Goal: Information Seeking & Learning: Learn about a topic

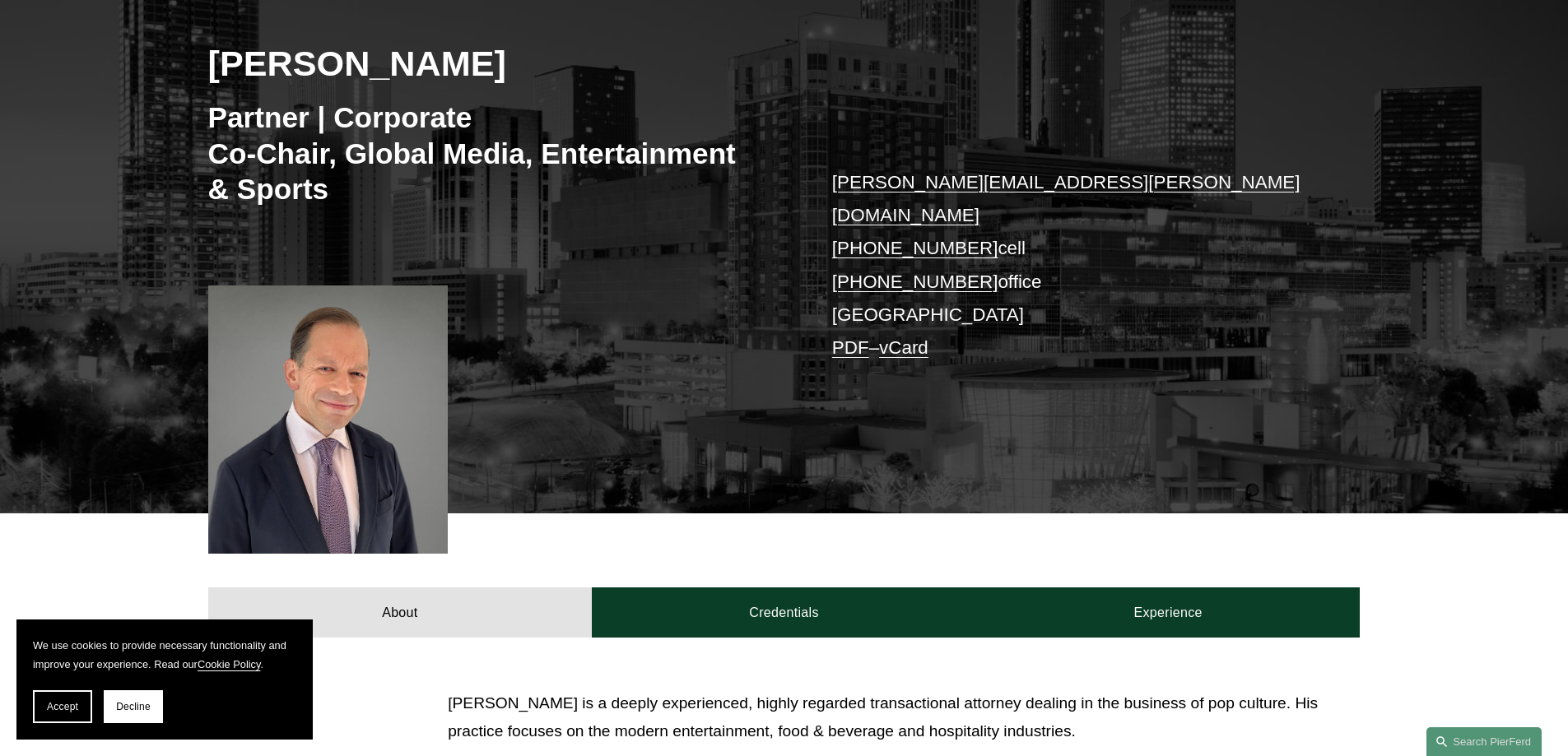
scroll to position [247, 0]
drag, startPoint x: 613, startPoint y: 494, endPoint x: 558, endPoint y: 522, distance: 61.7
click at [558, 522] on div "About Credentials Experience" at bounding box center [784, 574] width 1568 height 124
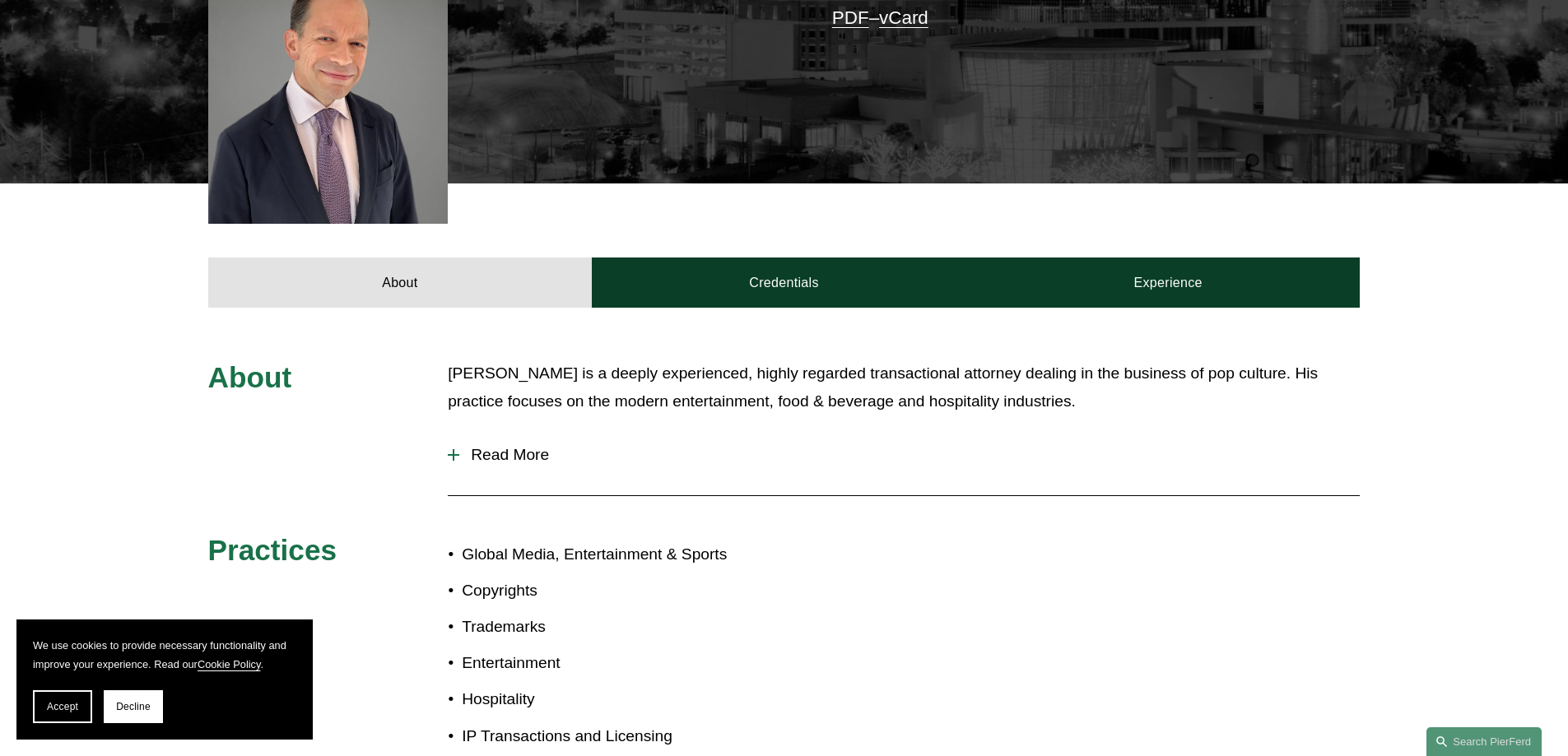
scroll to position [658, 0]
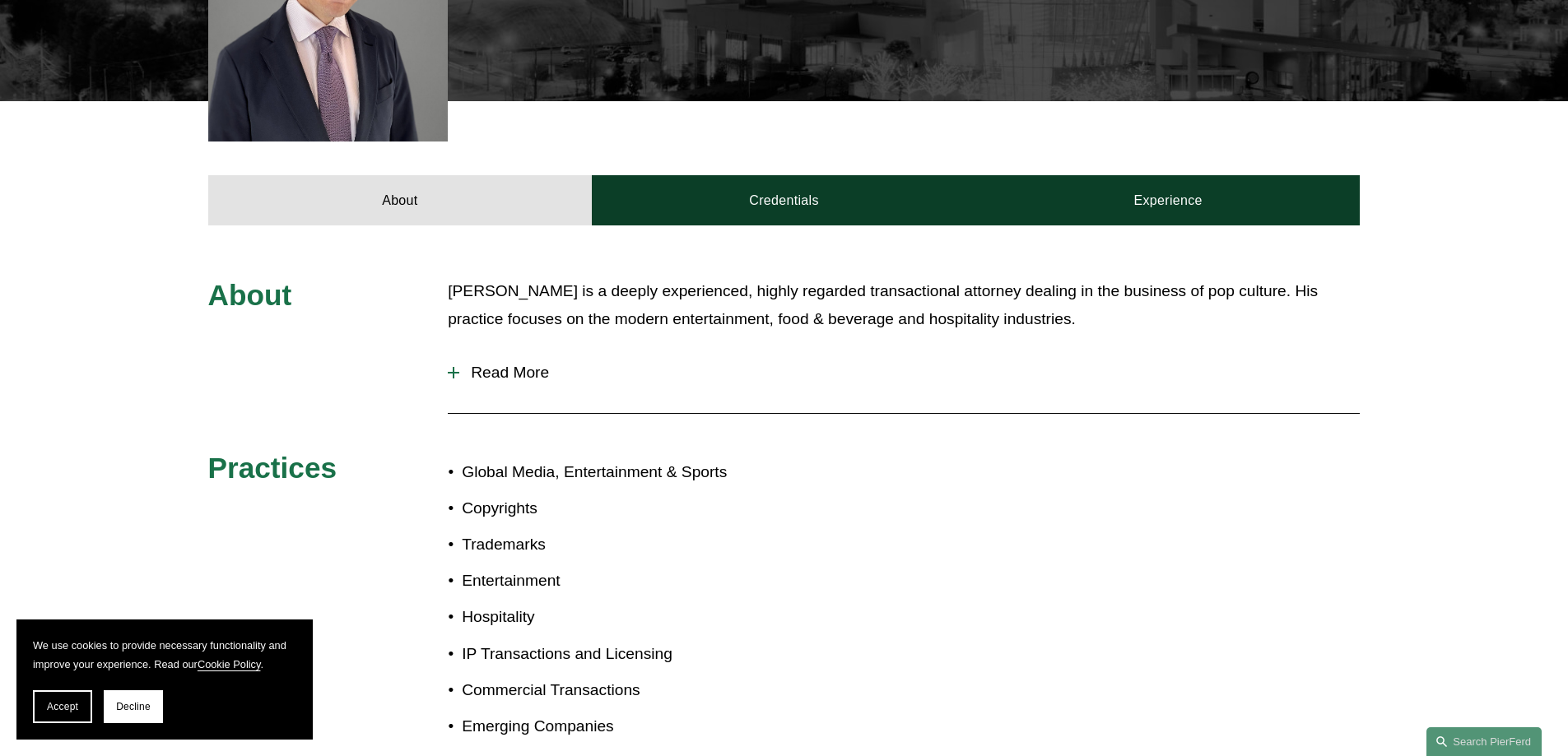
drag, startPoint x: 891, startPoint y: 296, endPoint x: 1091, endPoint y: 296, distance: 200.0
click at [1087, 296] on p "[PERSON_NAME] is a deeply experienced, highly regarded transactional attorney d…" at bounding box center [904, 306] width 912 height 57
click at [1142, 302] on p "[PERSON_NAME] is a deeply experienced, highly regarded transactional attorney d…" at bounding box center [904, 306] width 912 height 57
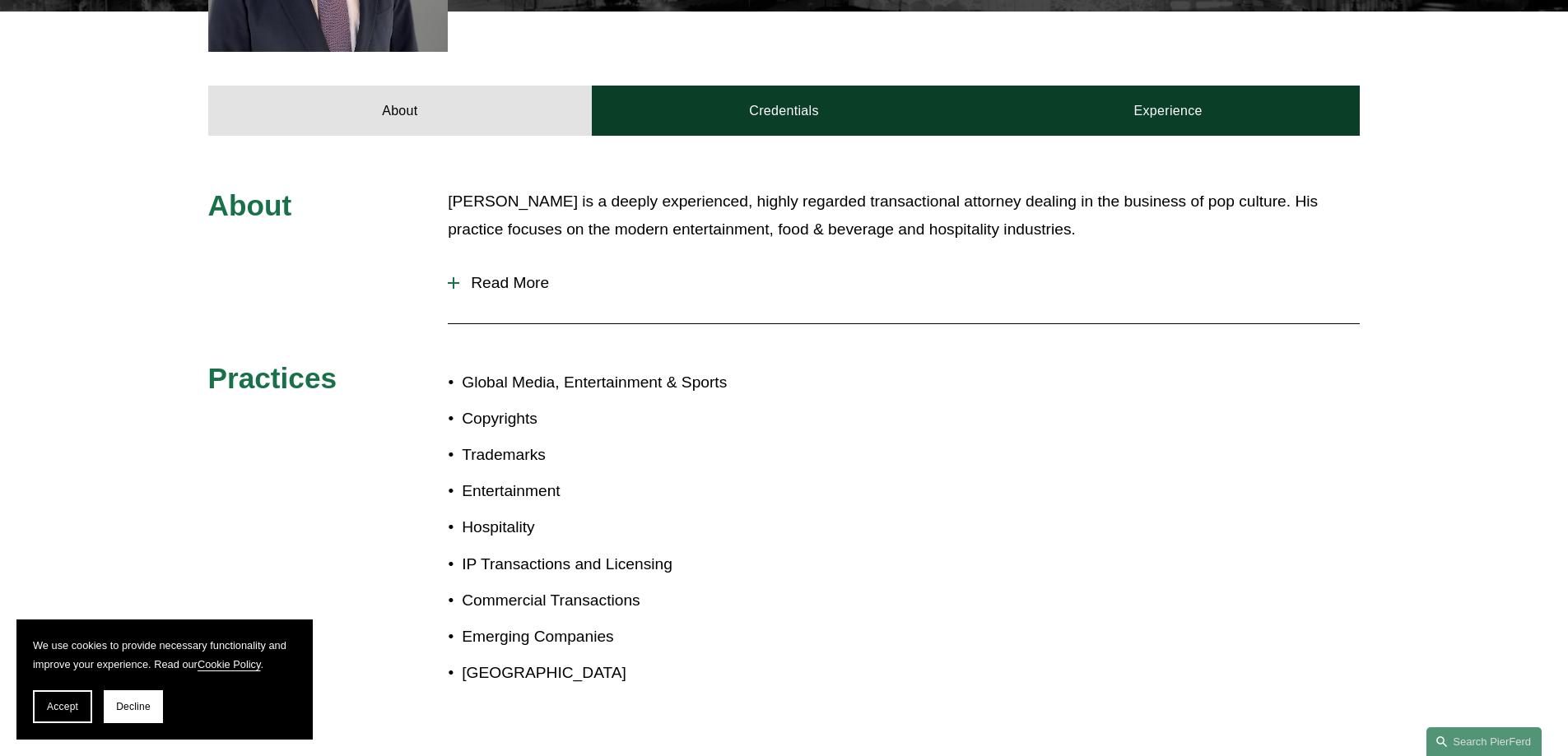
scroll to position [741, 0]
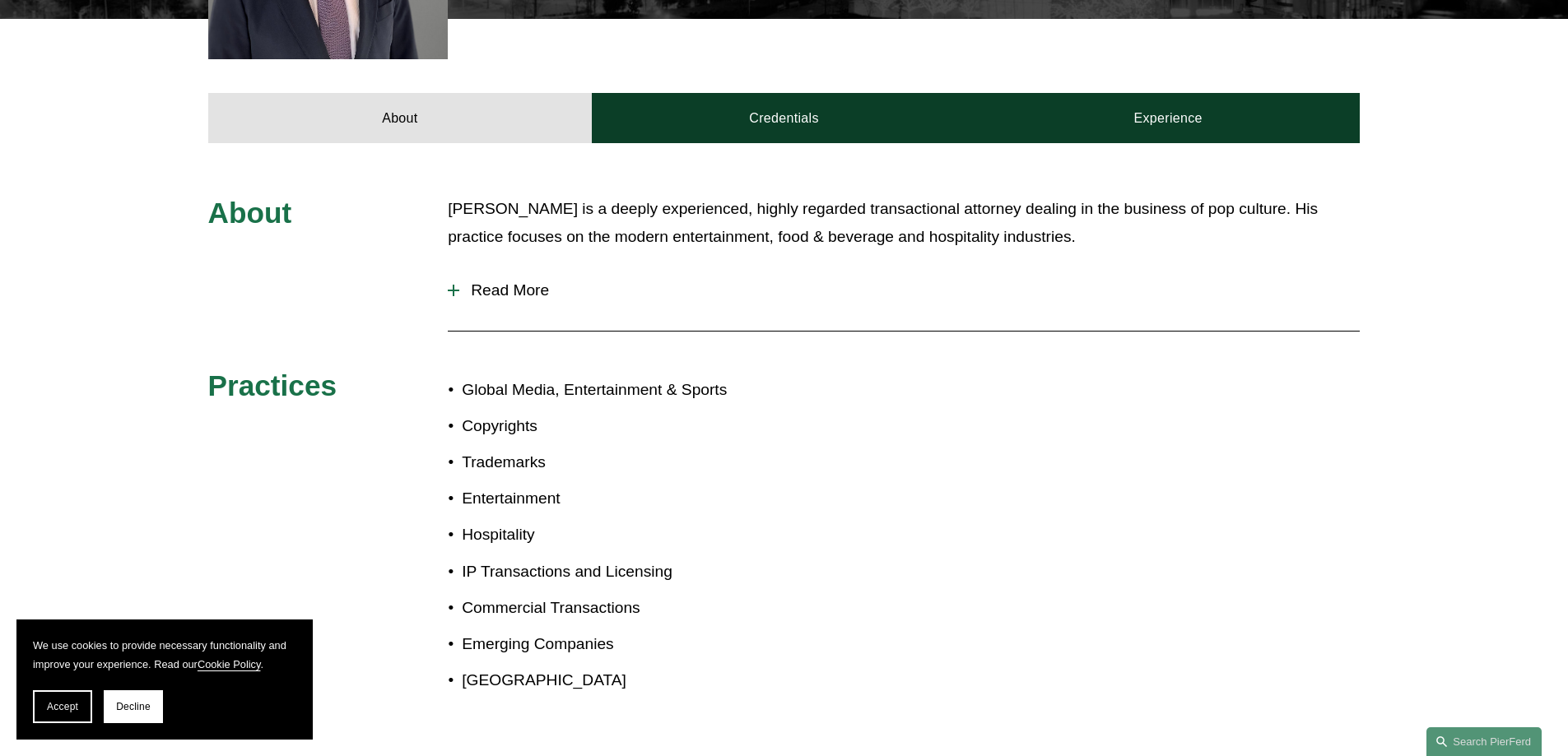
click at [517, 281] on span "Read More" at bounding box center [910, 290] width 900 height 18
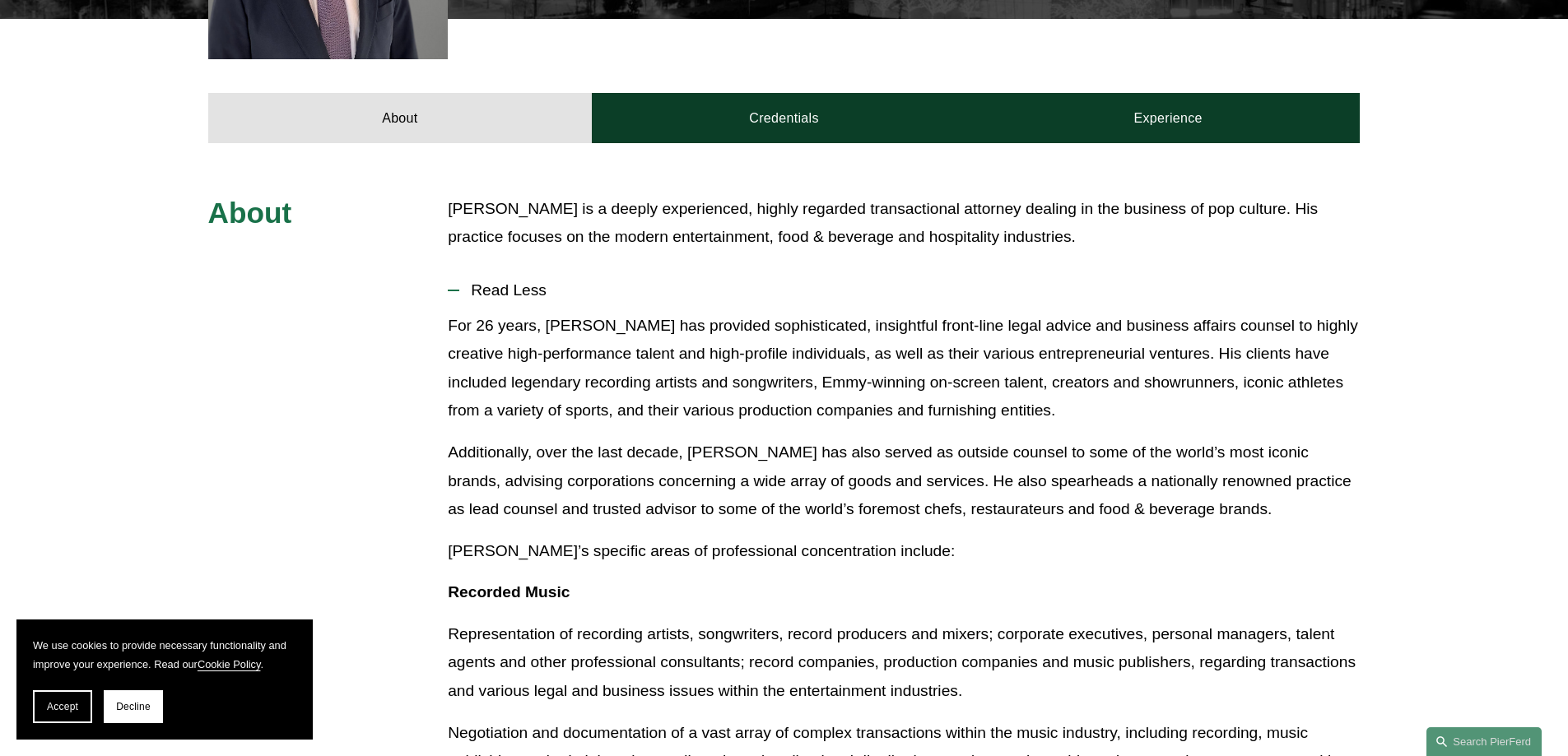
click at [517, 281] on span "Read Less" at bounding box center [910, 290] width 900 height 18
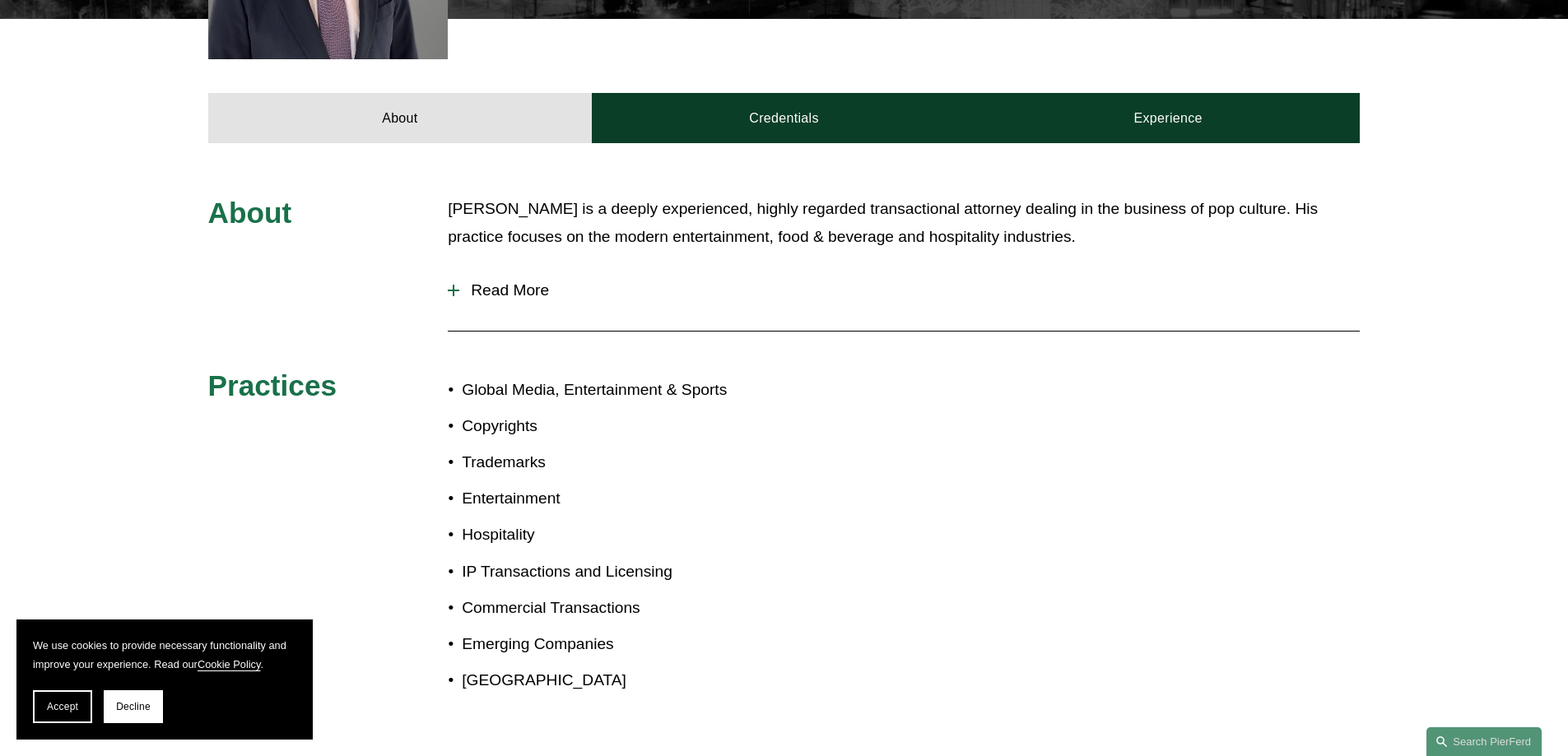
click at [517, 281] on span "Read More" at bounding box center [910, 290] width 900 height 18
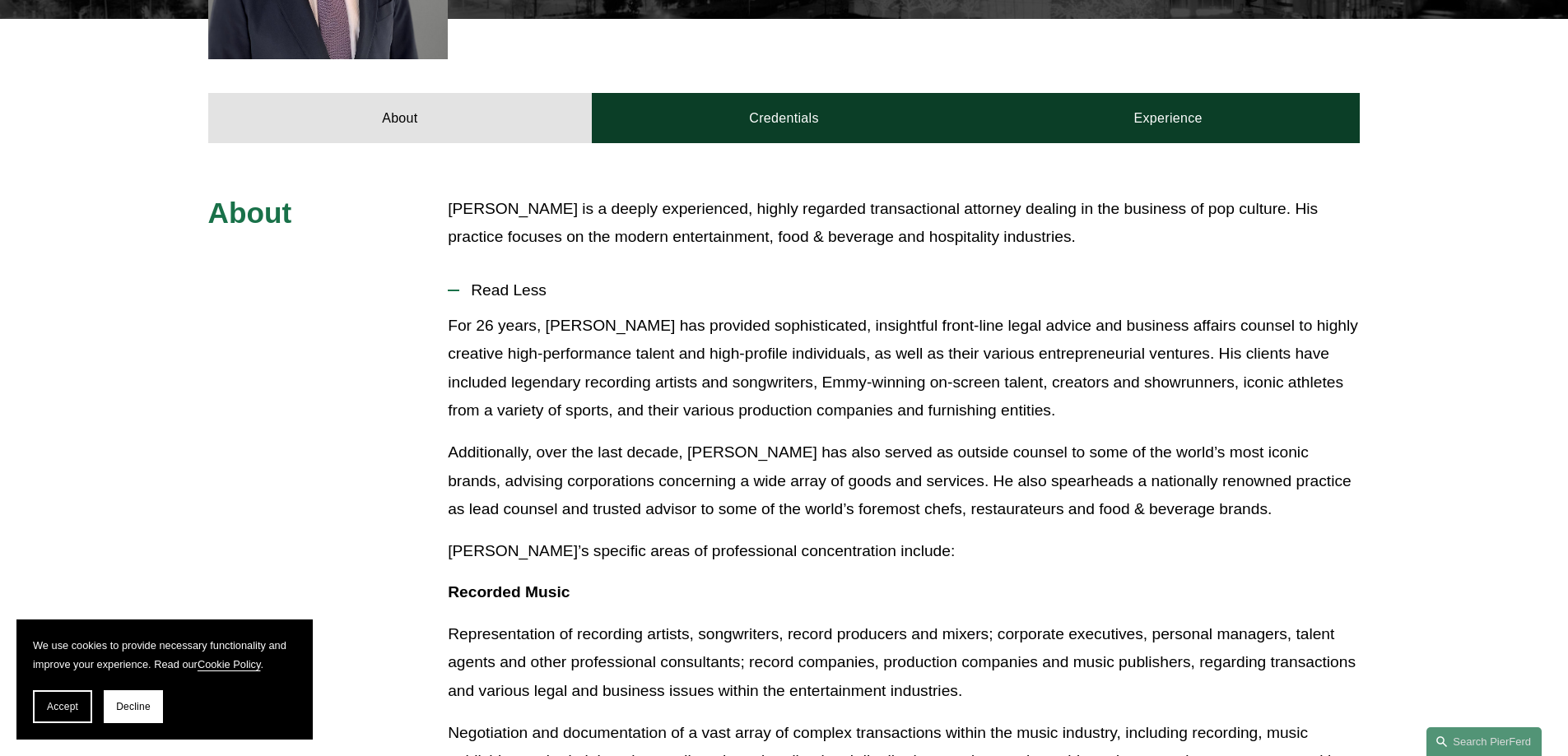
click at [517, 281] on span "Read Less" at bounding box center [910, 290] width 900 height 18
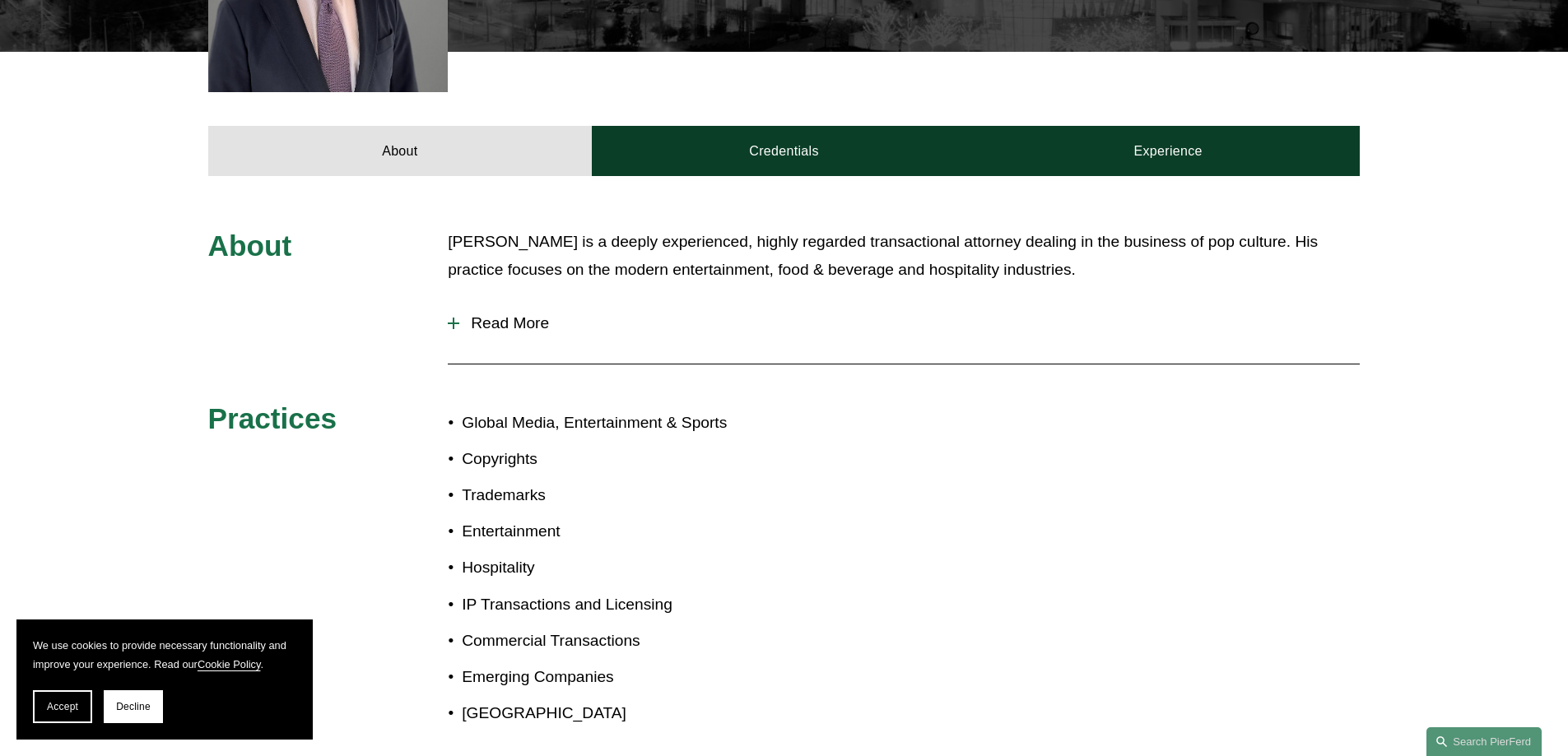
scroll to position [576, 0]
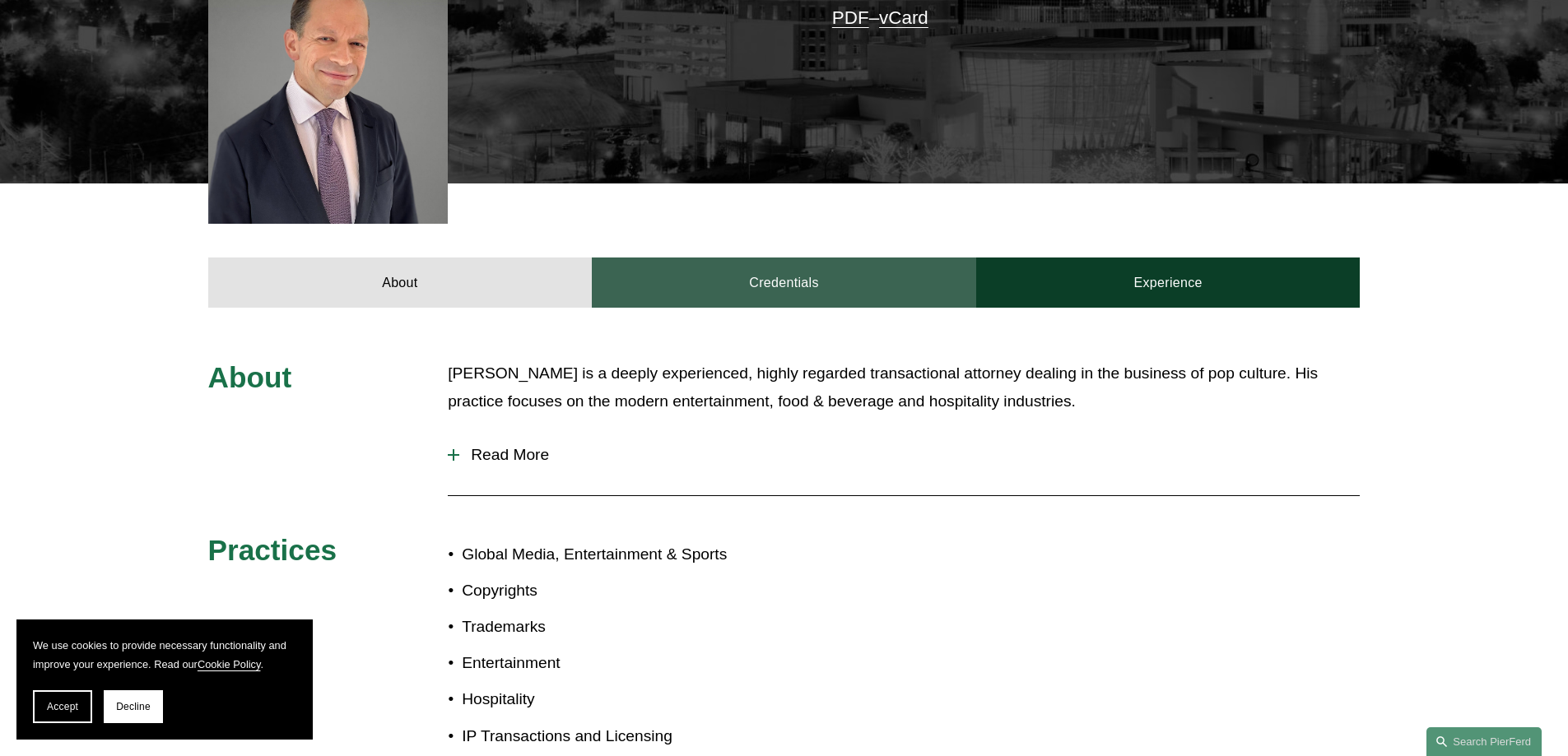
click at [878, 262] on link "Credentials" at bounding box center [784, 282] width 384 height 49
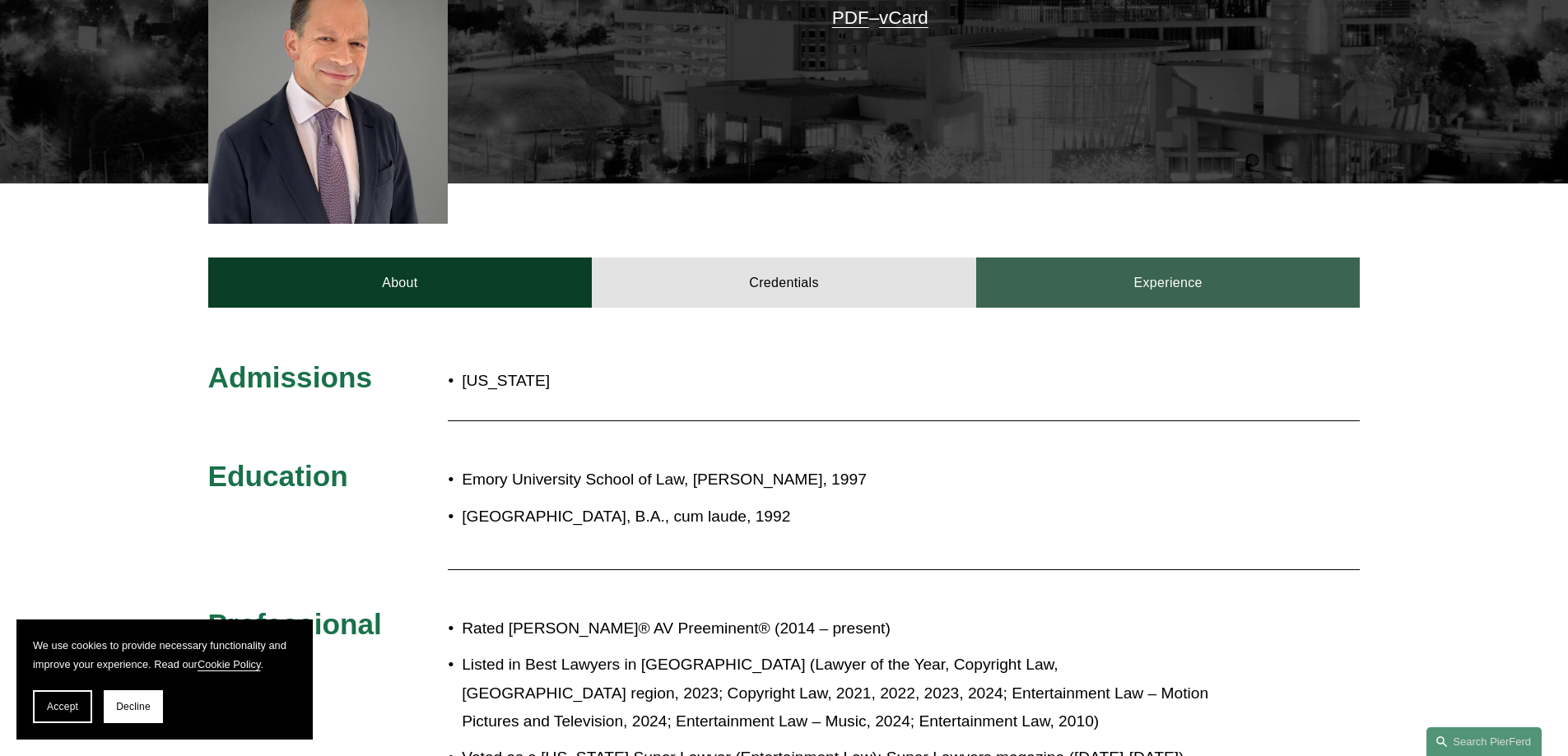
click at [1260, 258] on link "Experience" at bounding box center [1168, 282] width 384 height 49
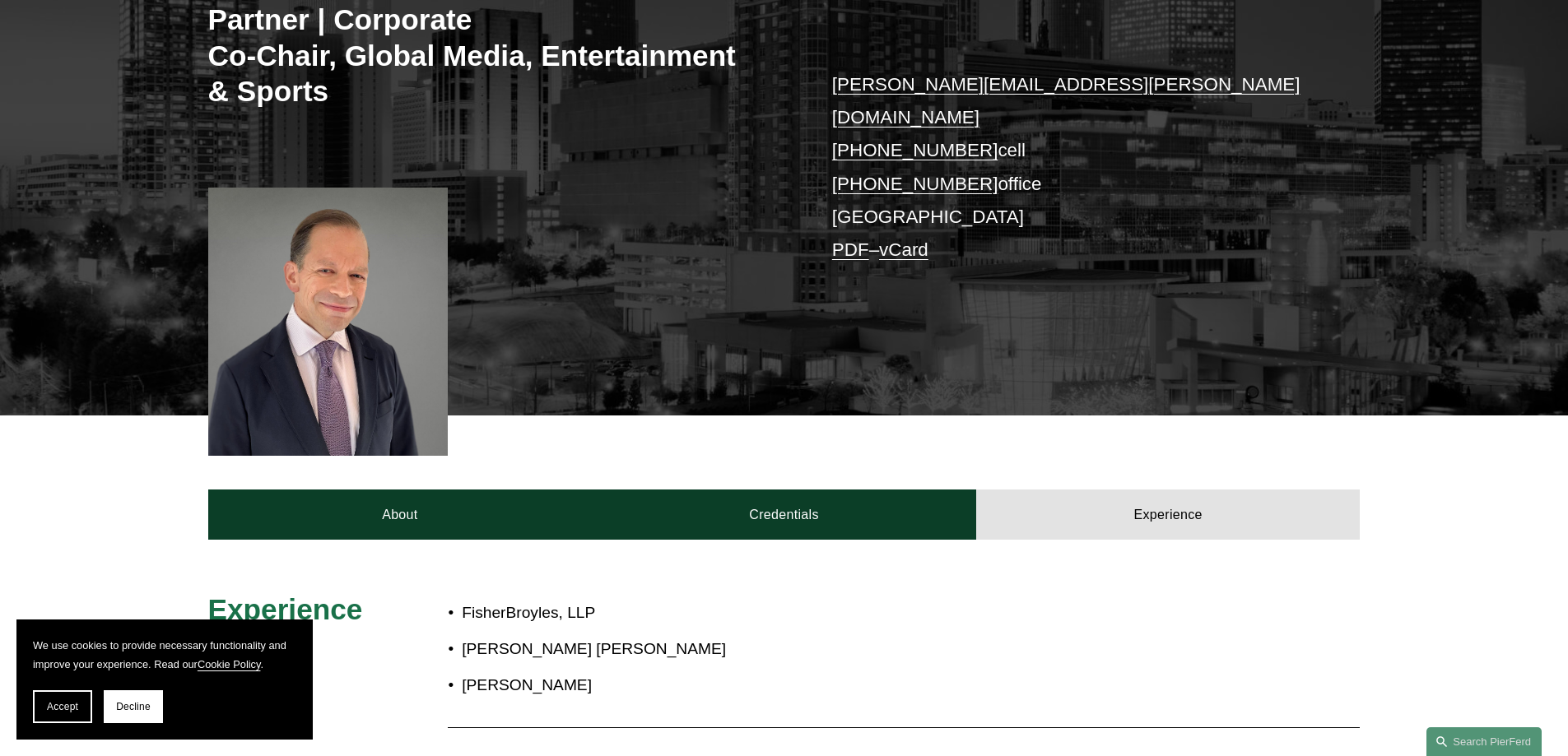
scroll to position [165, 0]
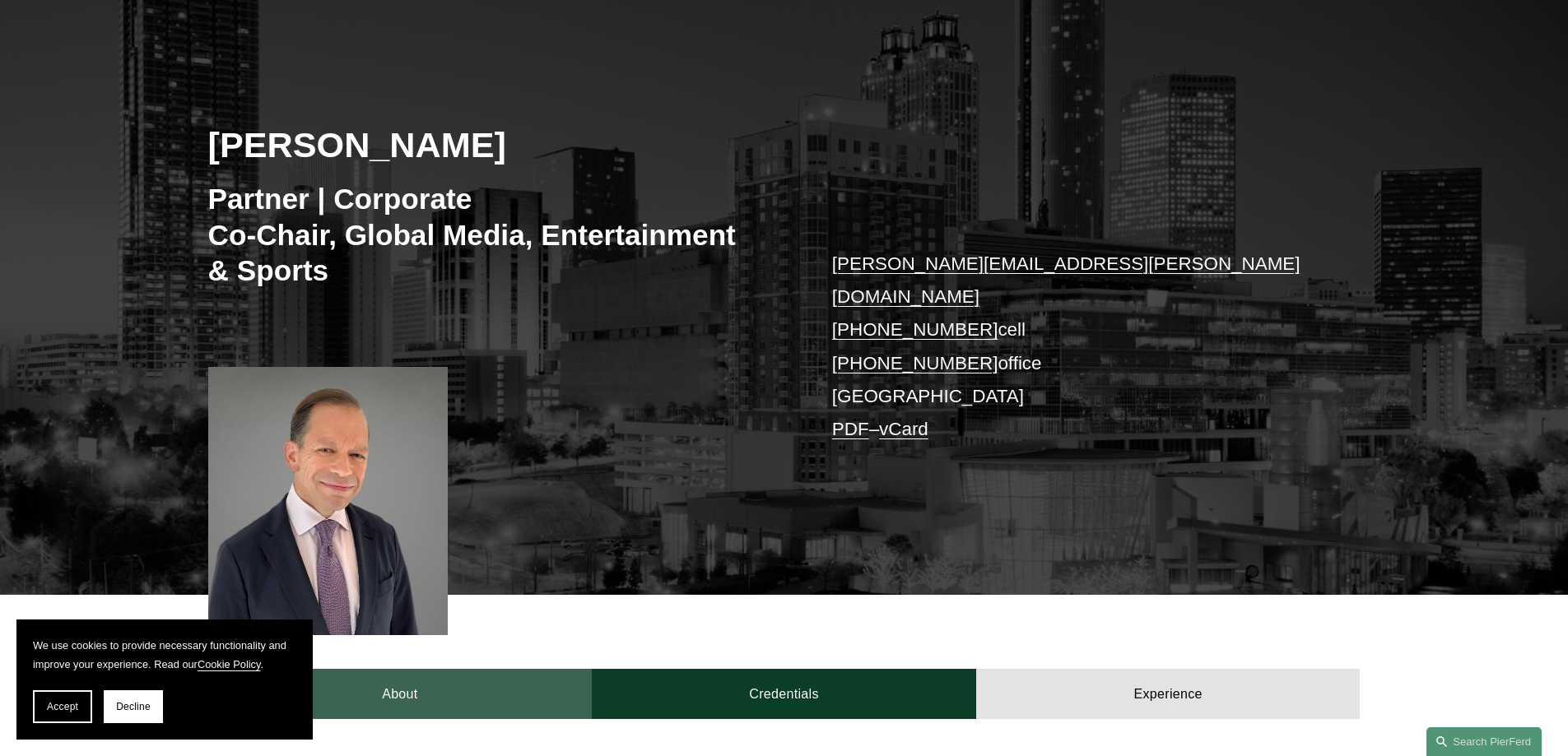
click at [478, 674] on link "About" at bounding box center [401, 693] width 384 height 49
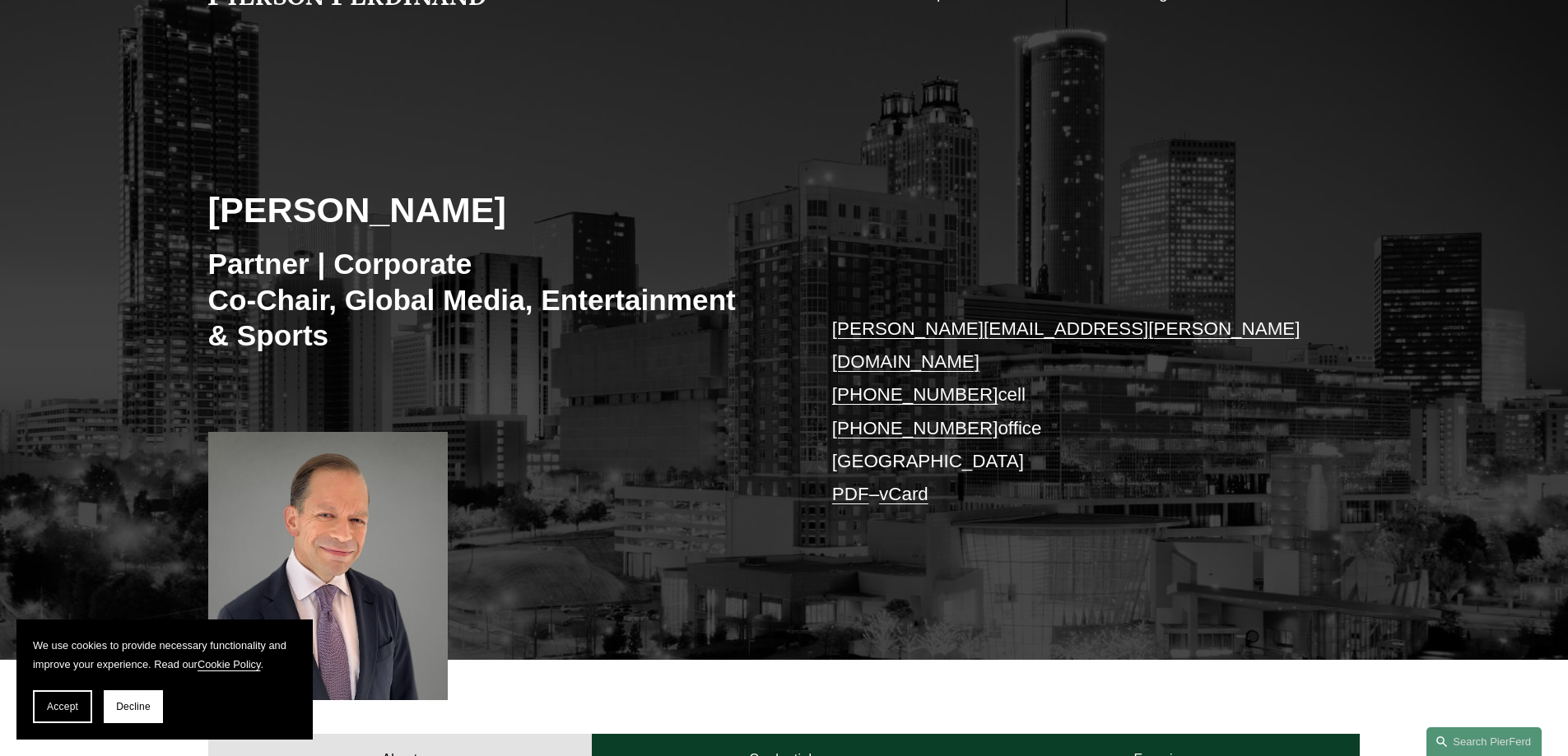
scroll to position [0, 0]
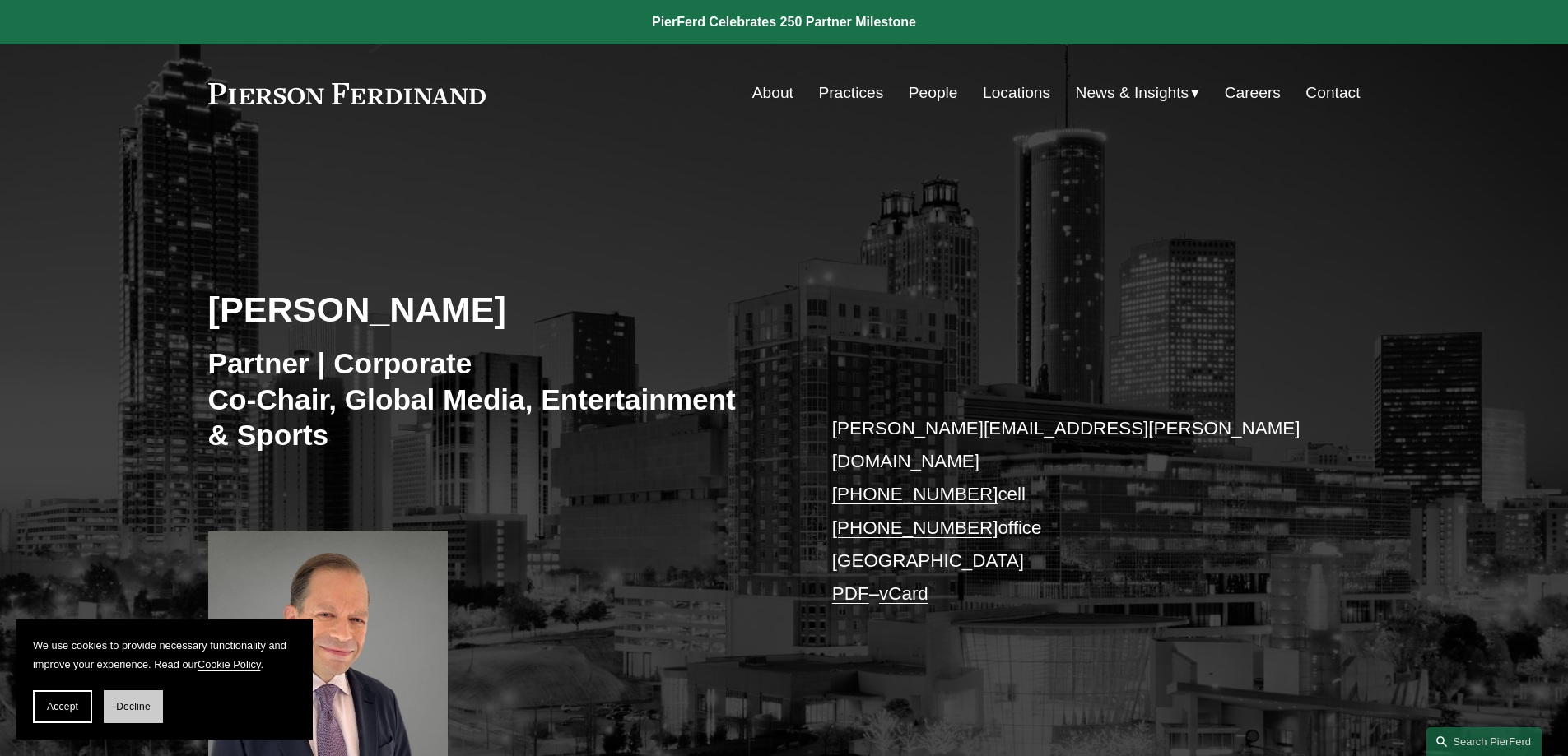
click at [149, 717] on button "Decline" at bounding box center [133, 707] width 59 height 33
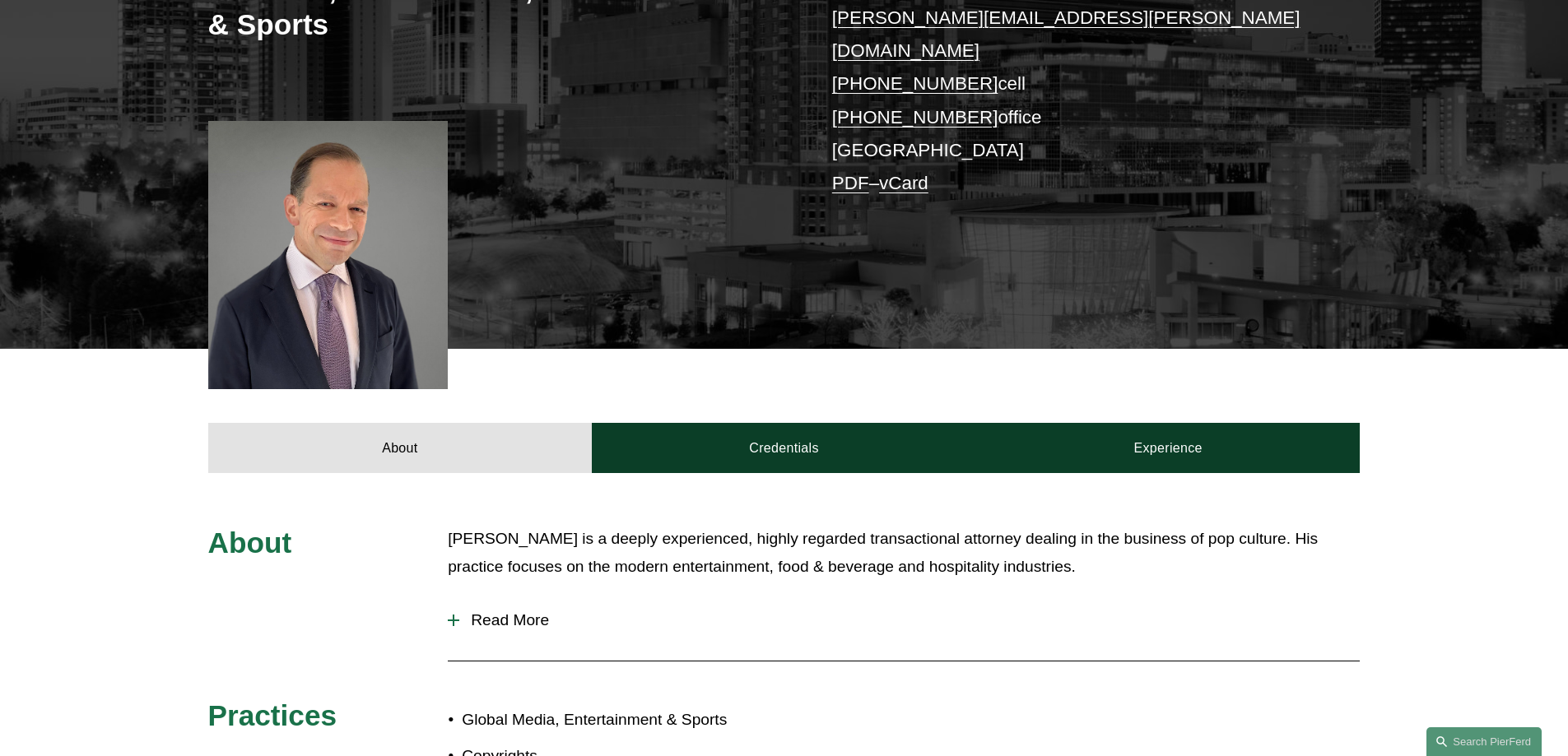
scroll to position [412, 0]
